Goal: Task Accomplishment & Management: Manage account settings

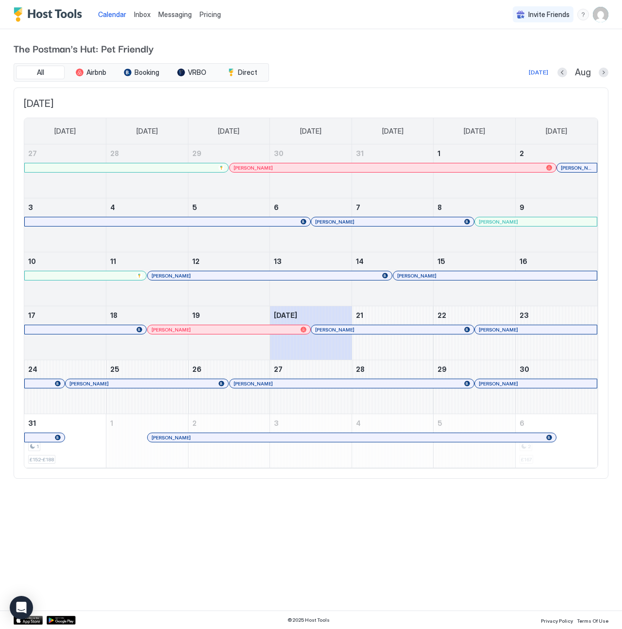
click at [141, 15] on span "Inbox" at bounding box center [142, 14] width 17 height 8
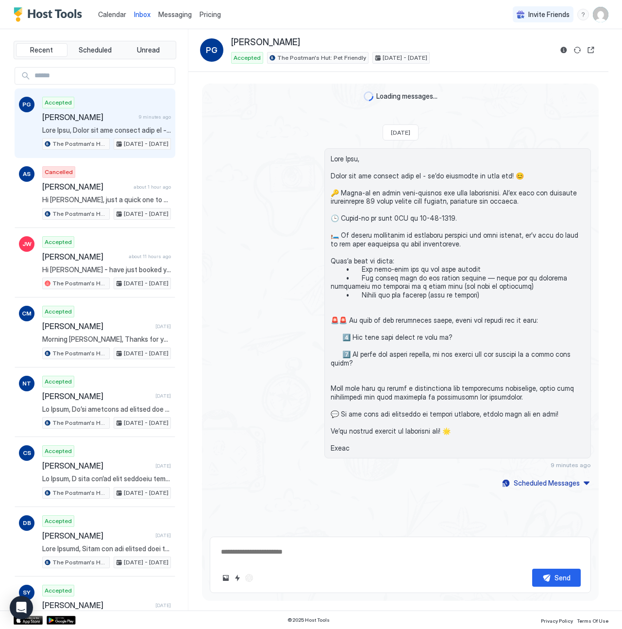
scroll to position [56, 0]
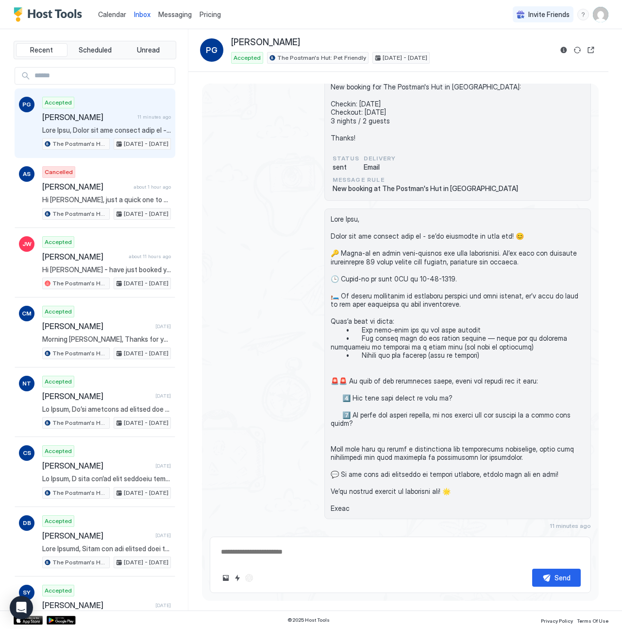
type textarea "*"
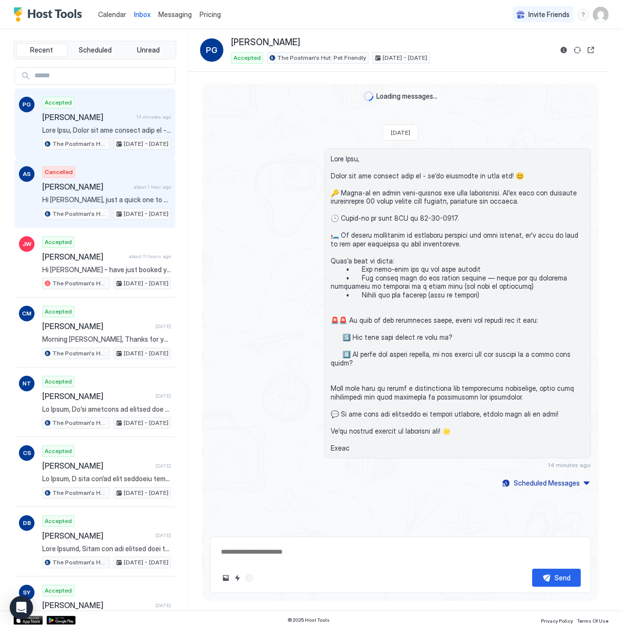
scroll to position [56, 0]
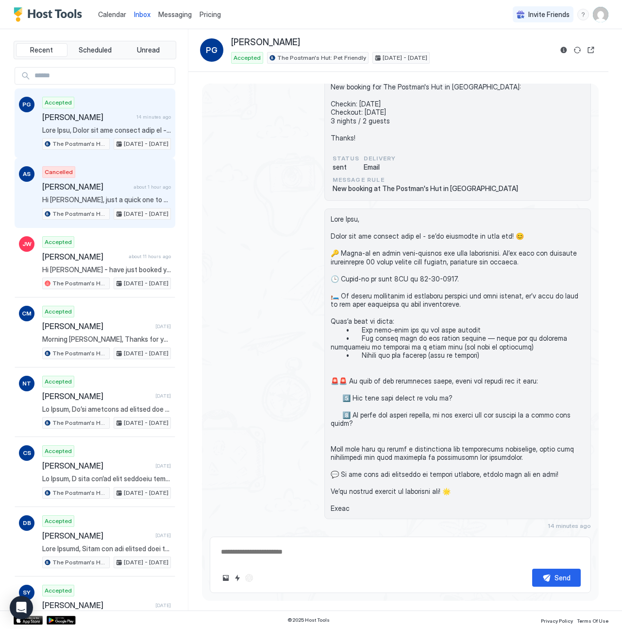
click at [111, 193] on div "Cancelled [PERSON_NAME] about 1 hour ago Hi [PERSON_NAME], just a quick one to …" at bounding box center [106, 192] width 129 height 53
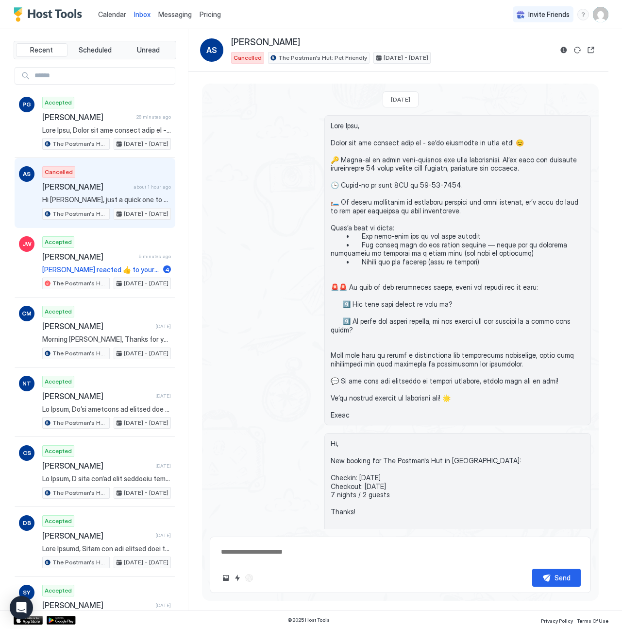
scroll to position [383, 0]
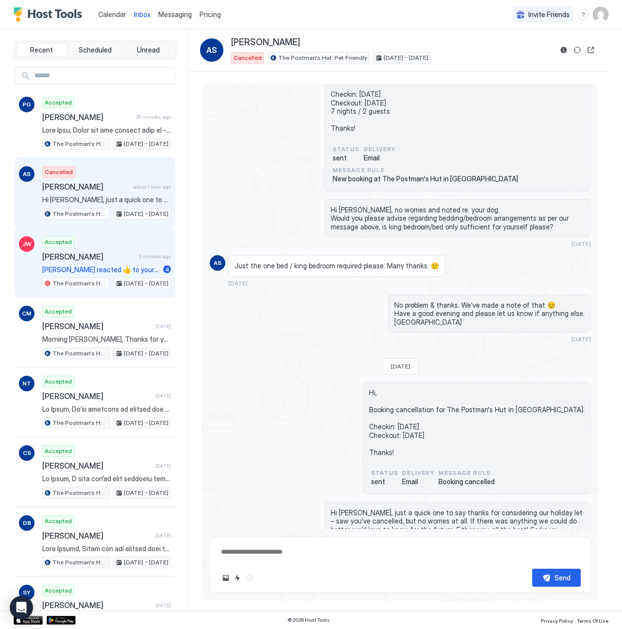
click at [70, 261] on div "Accepted [PERSON_NAME] 5 minutes ago [PERSON_NAME] reacted 👍 to your message "B…" at bounding box center [106, 262] width 129 height 53
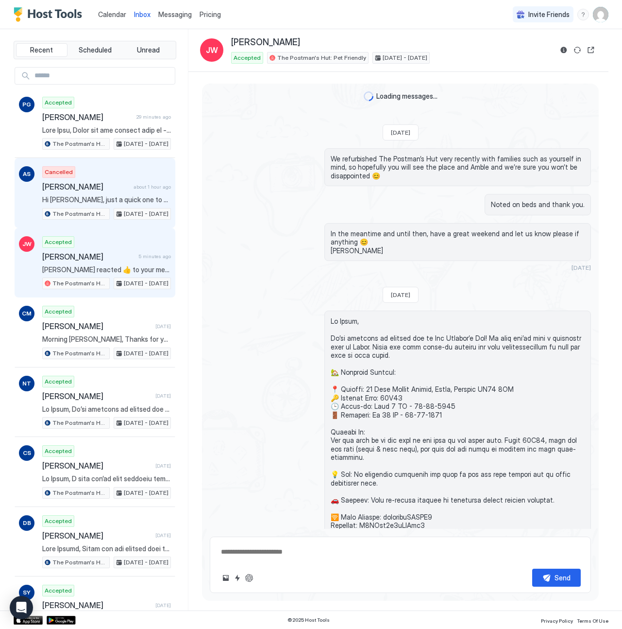
scroll to position [1427, 0]
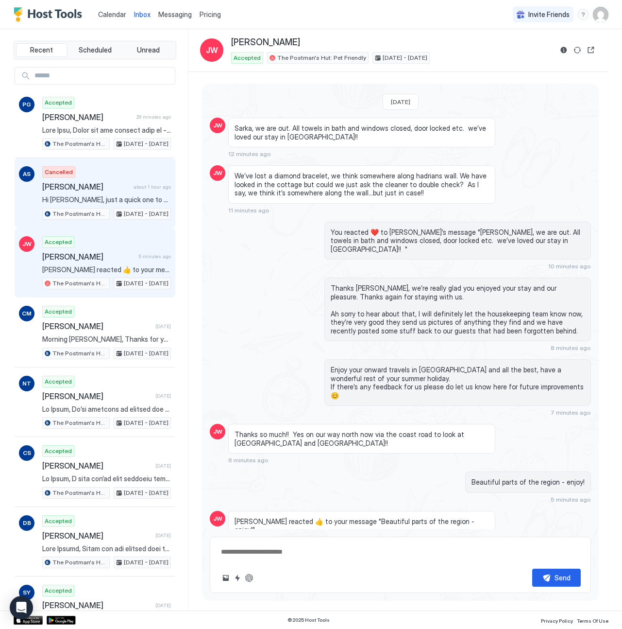
click at [83, 204] on span "Hi [PERSON_NAME], just a quick one to say thanks for considering our holiday le…" at bounding box center [106, 199] width 129 height 9
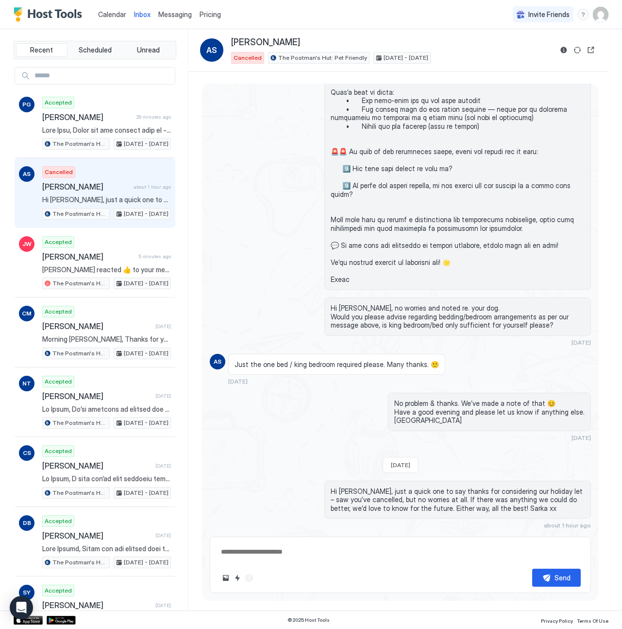
scroll to position [383, 0]
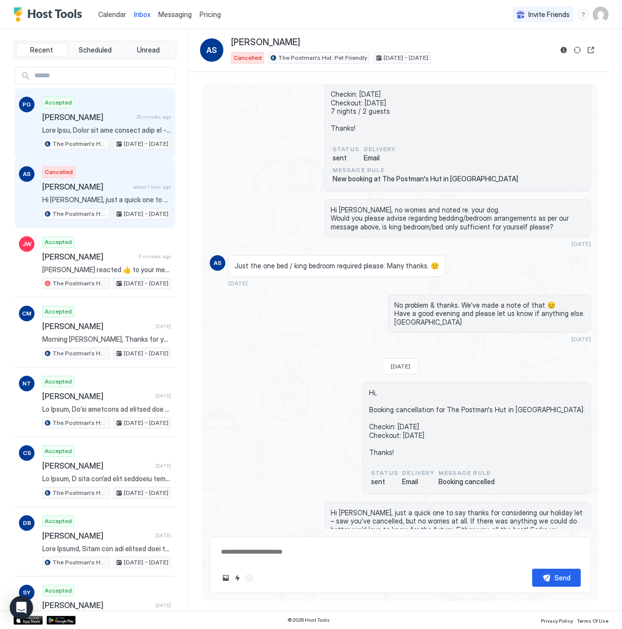
click at [104, 140] on span "The Postman's Hut: Pet Friendly" at bounding box center [79, 143] width 55 height 9
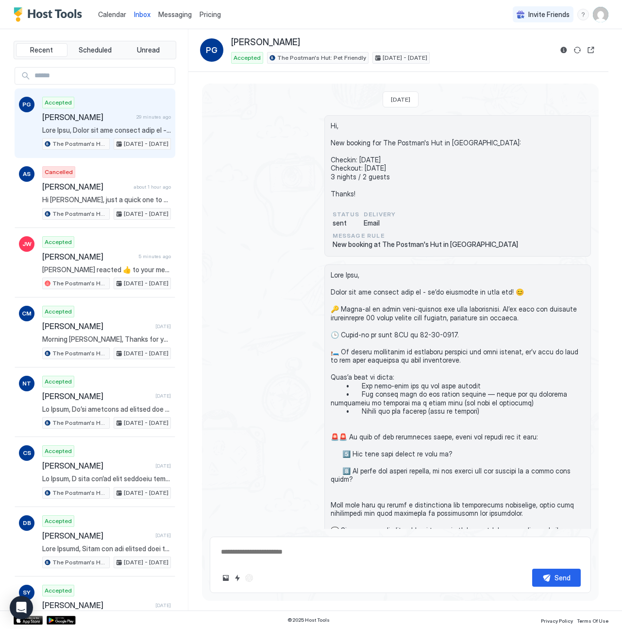
scroll to position [56, 0]
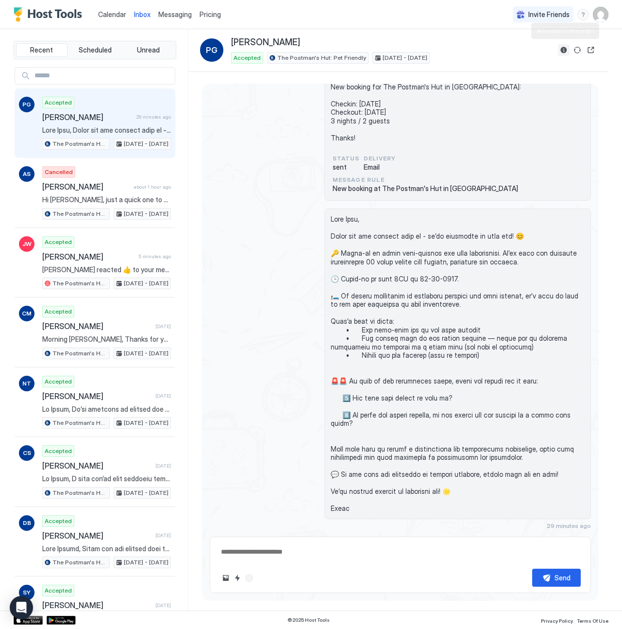
click at [565, 48] on button "Reservation information" at bounding box center [564, 50] width 12 height 12
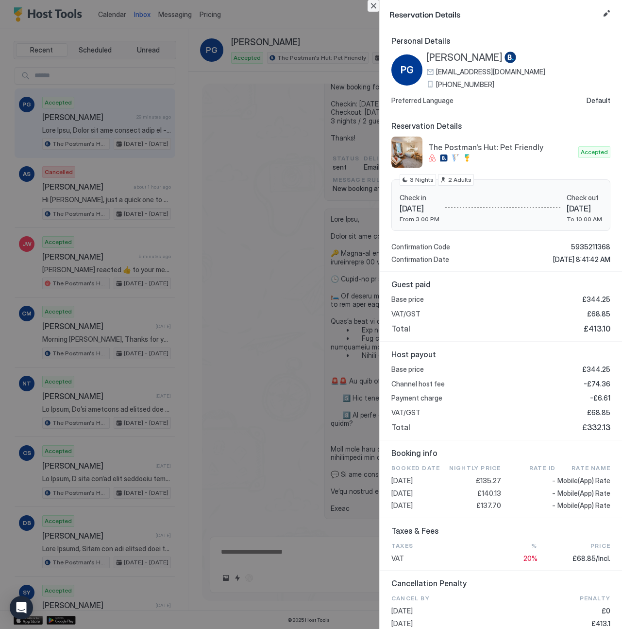
click at [375, 6] on button "Close" at bounding box center [374, 6] width 12 height 12
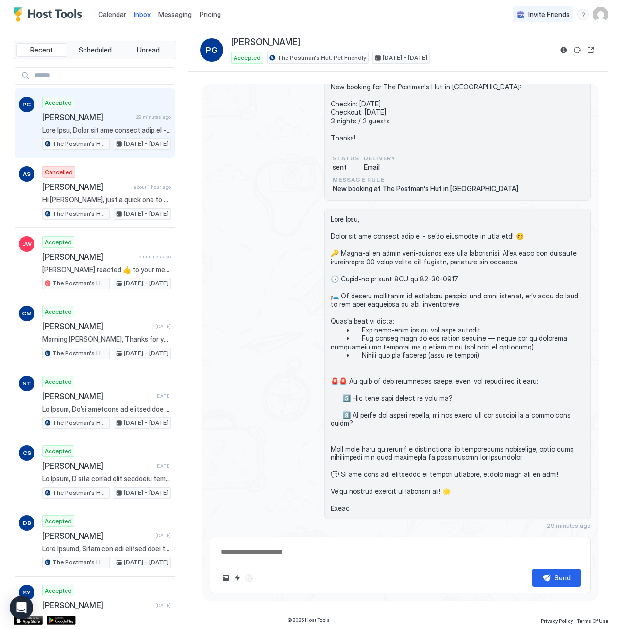
scroll to position [0, 0]
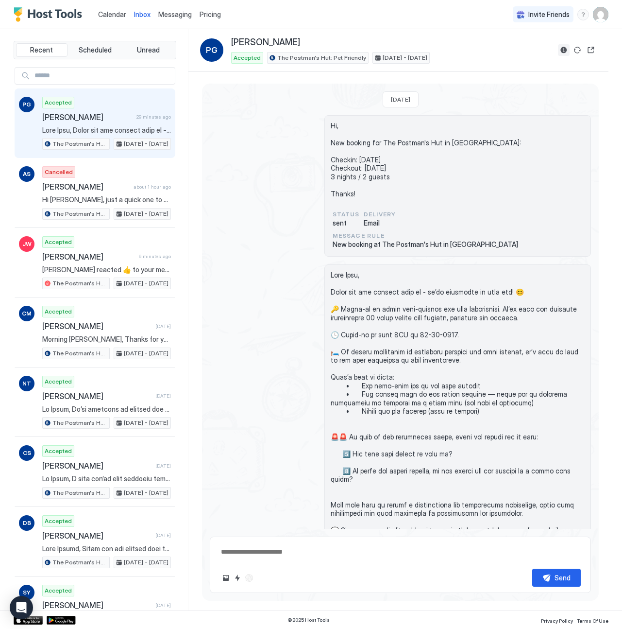
click at [566, 48] on button "Reservation information" at bounding box center [564, 50] width 12 height 12
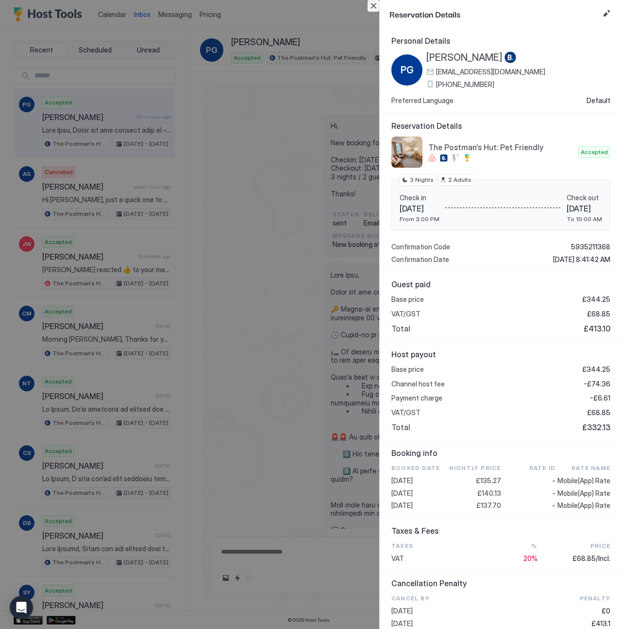
click at [373, 5] on button "Close" at bounding box center [374, 6] width 12 height 12
type textarea "*"
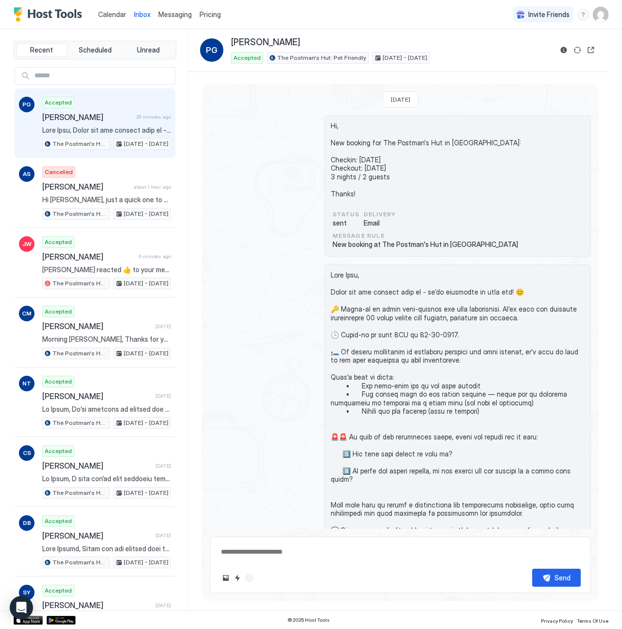
click at [115, 17] on span "Calendar" at bounding box center [112, 14] width 28 height 8
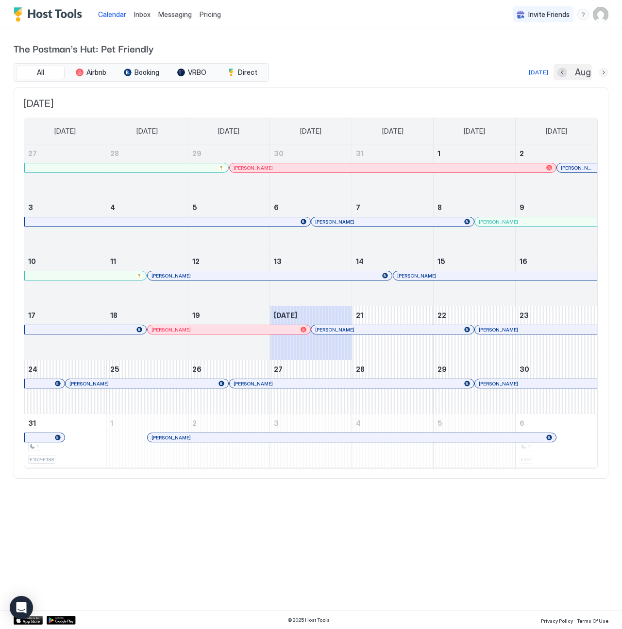
click at [602, 74] on button "Next month" at bounding box center [604, 73] width 10 height 10
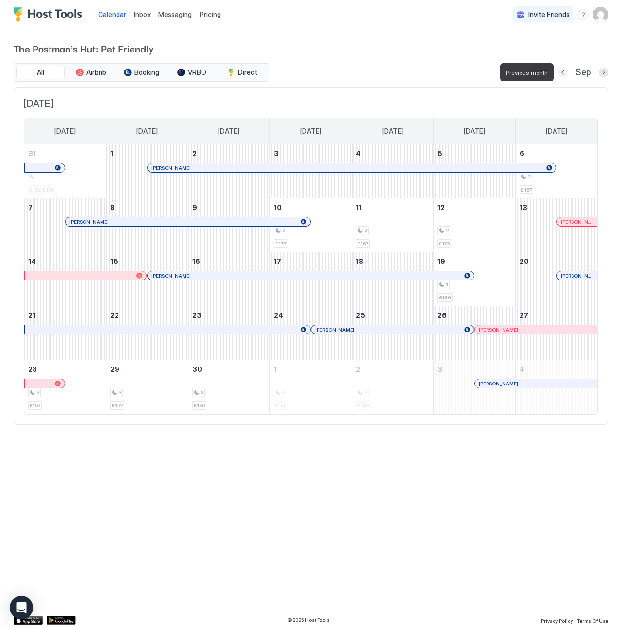
click at [561, 70] on button "Previous month" at bounding box center [563, 73] width 10 height 10
